Goal: Information Seeking & Learning: Stay updated

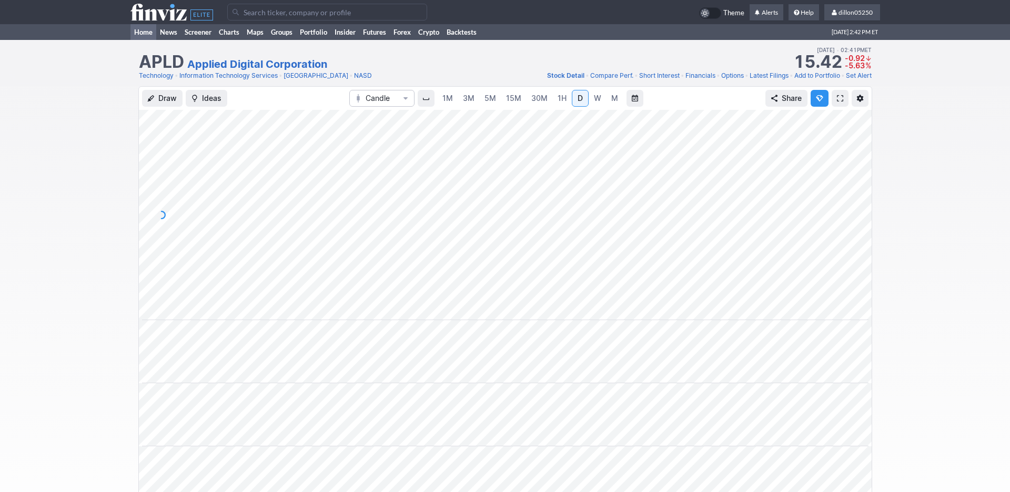
click at [147, 40] on link "Home" at bounding box center [143, 32] width 26 height 16
